Goal: Task Accomplishment & Management: Manage account settings

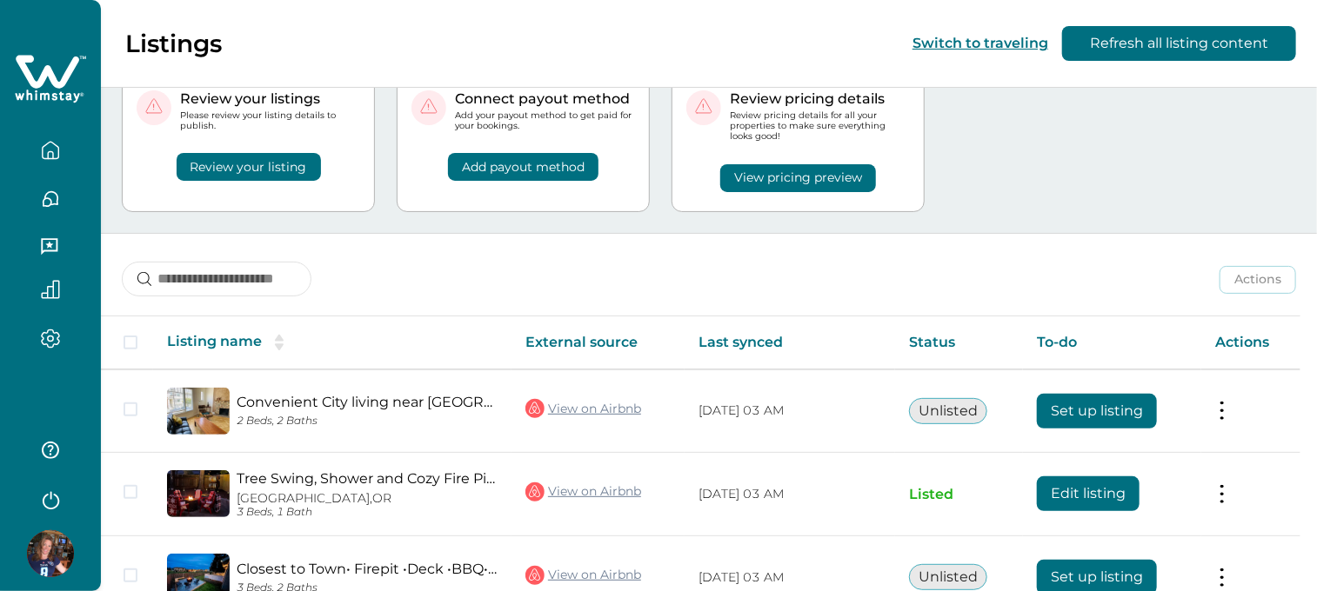
scroll to position [174, 0]
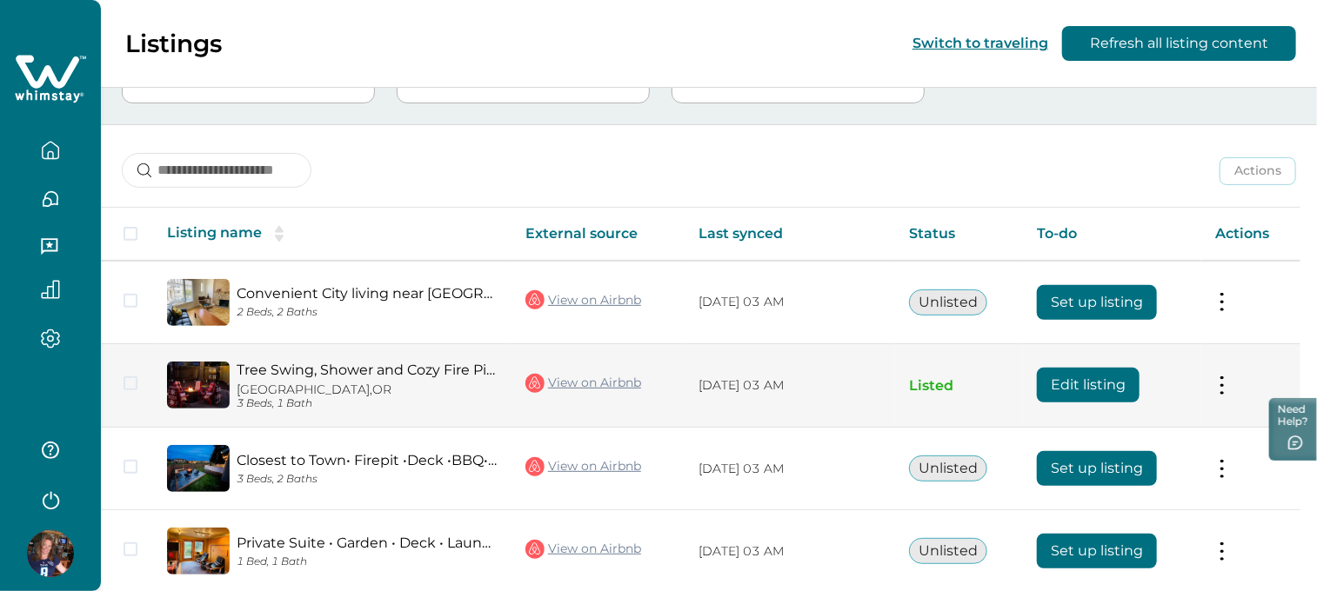
click at [1099, 370] on button "Edit listing" at bounding box center [1088, 385] width 103 height 35
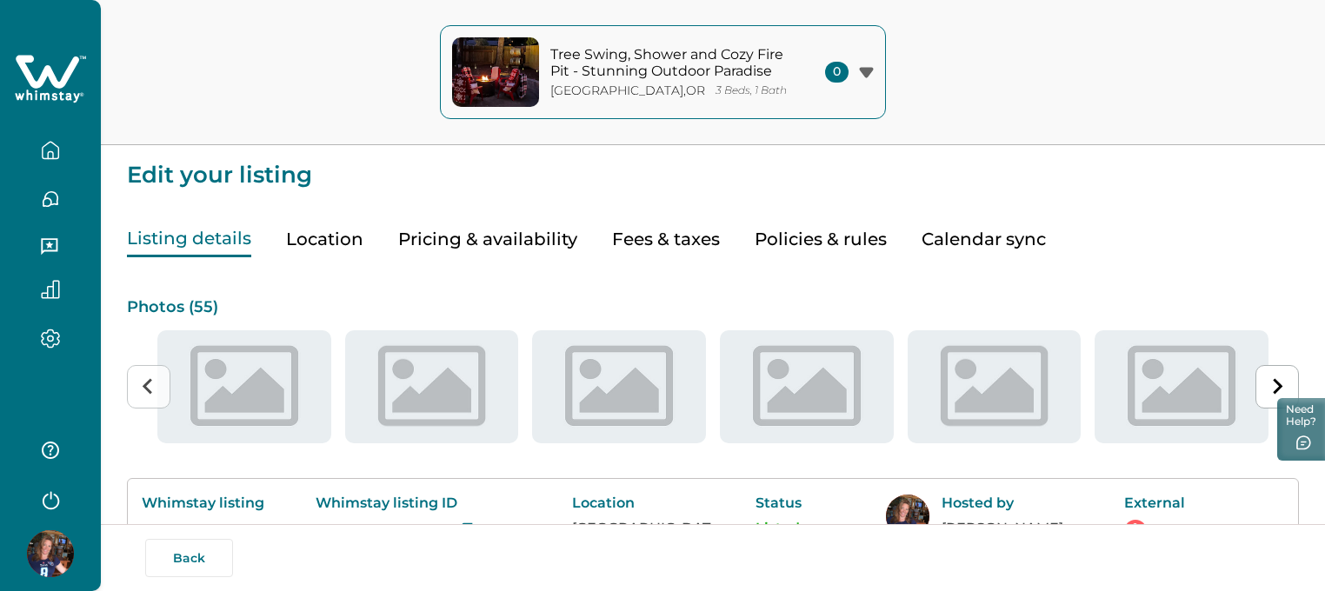
click at [443, 242] on button "Pricing & availability" at bounding box center [487, 240] width 179 height 36
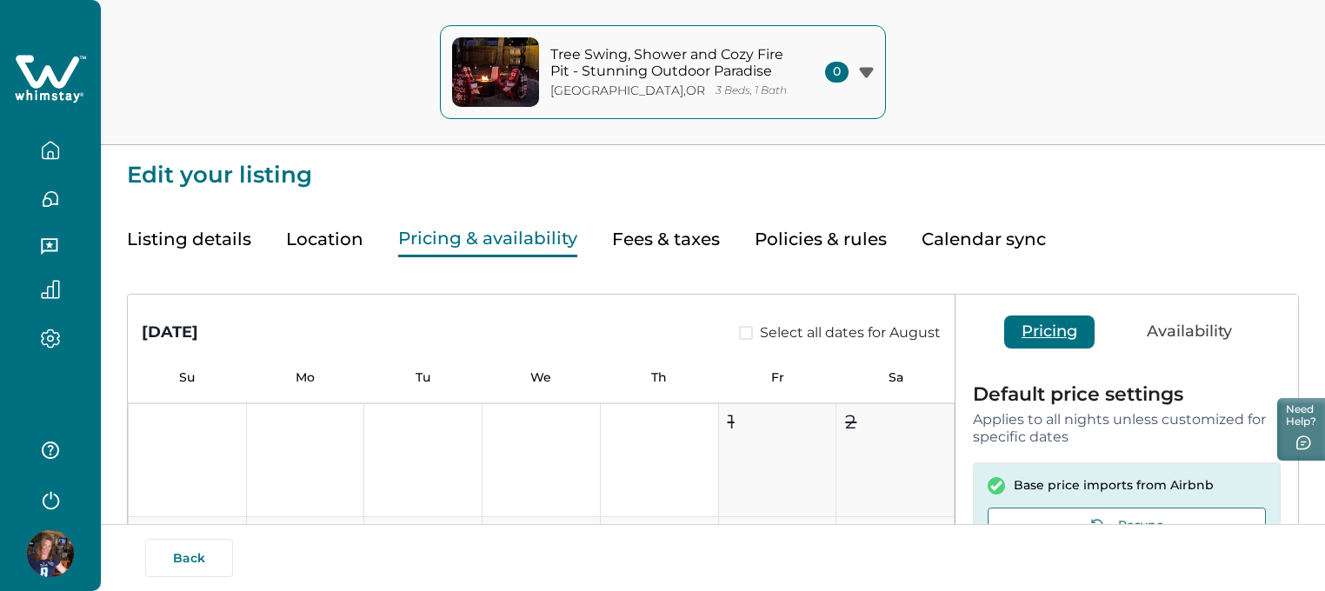
type input "**"
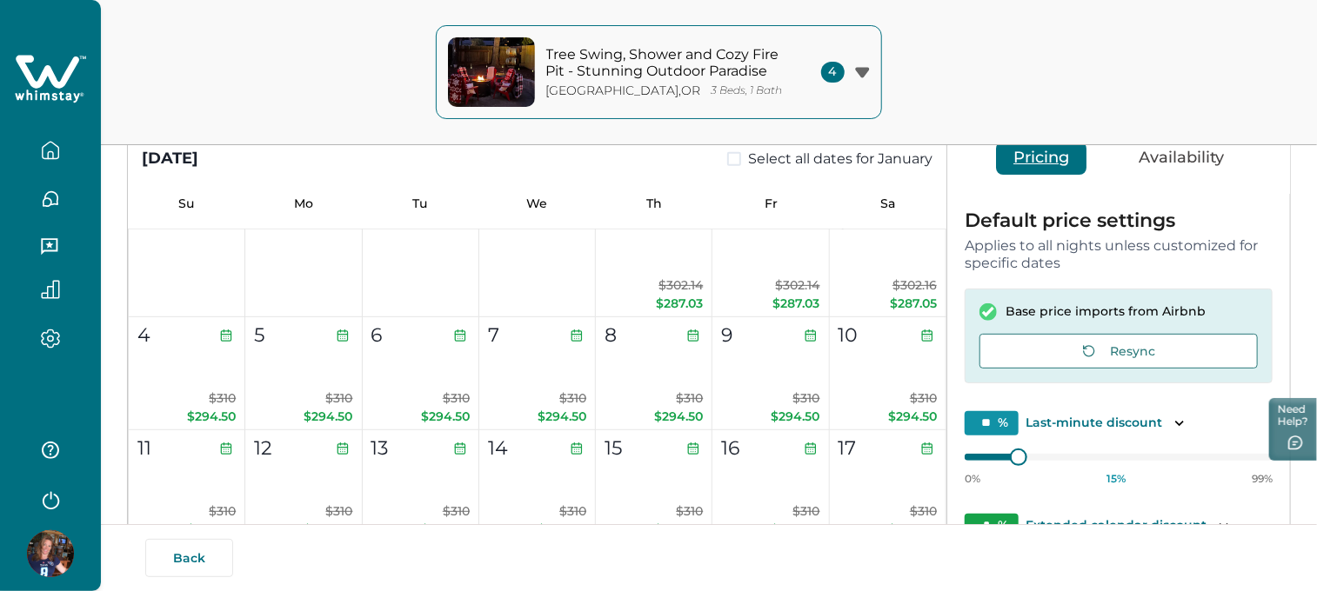
scroll to position [3778, 0]
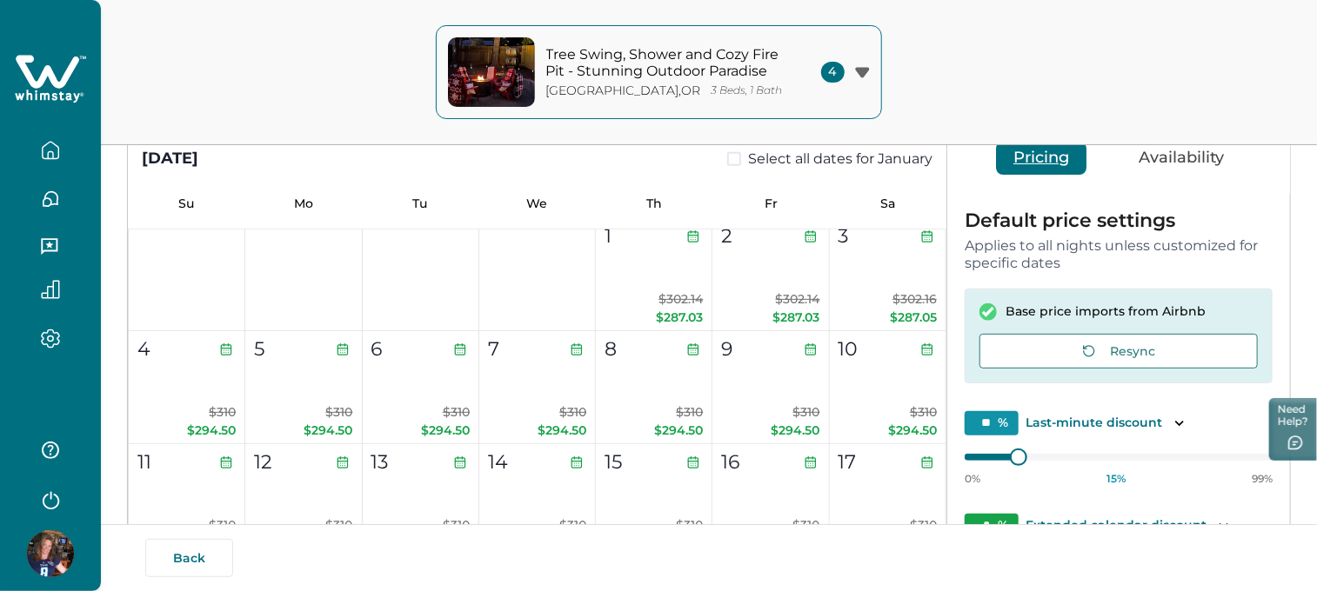
click at [43, 494] on icon "button" at bounding box center [50, 499] width 26 height 26
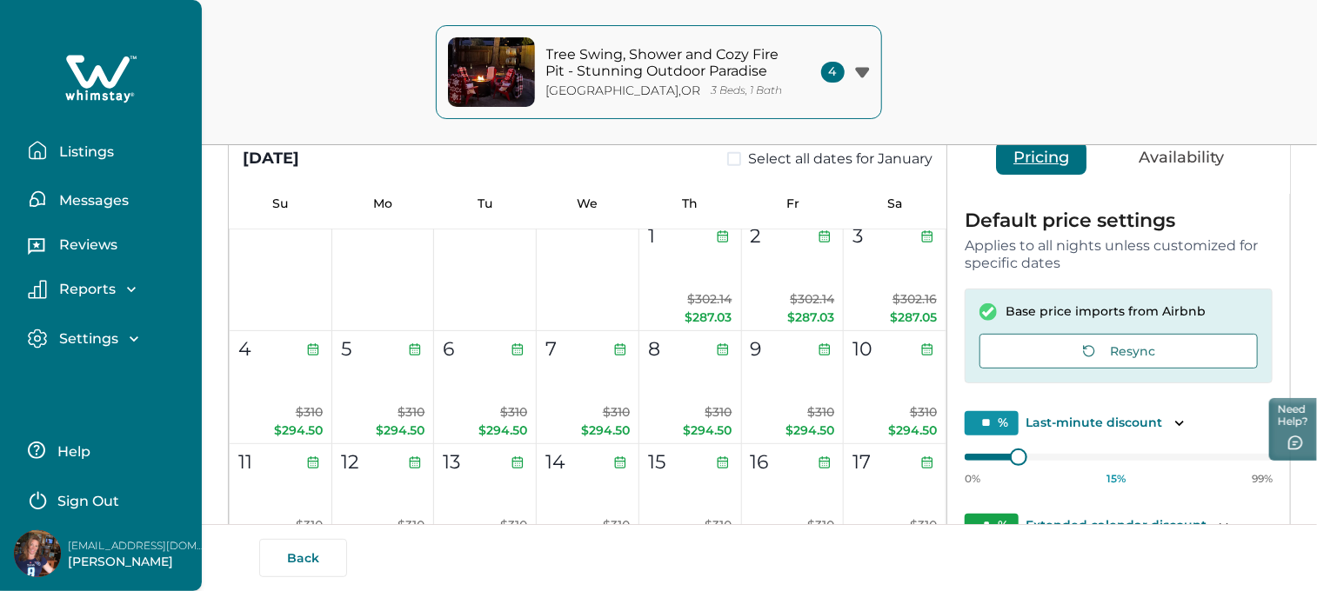
click at [99, 498] on p "Sign Out" at bounding box center [88, 501] width 62 height 17
